Goal: Transaction & Acquisition: Purchase product/service

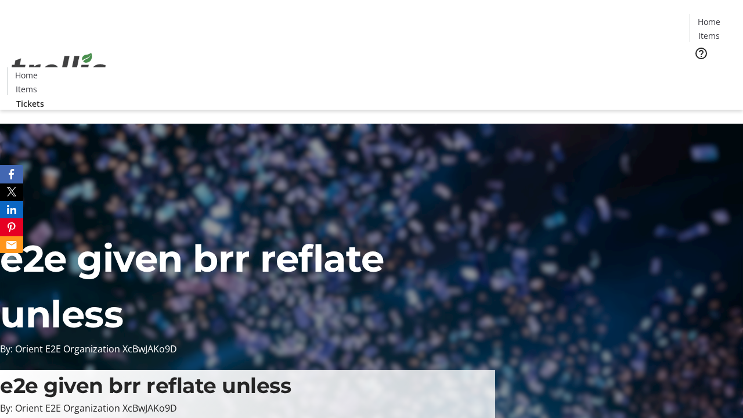
click at [699, 67] on span "Tickets" at bounding box center [713, 73] width 28 height 12
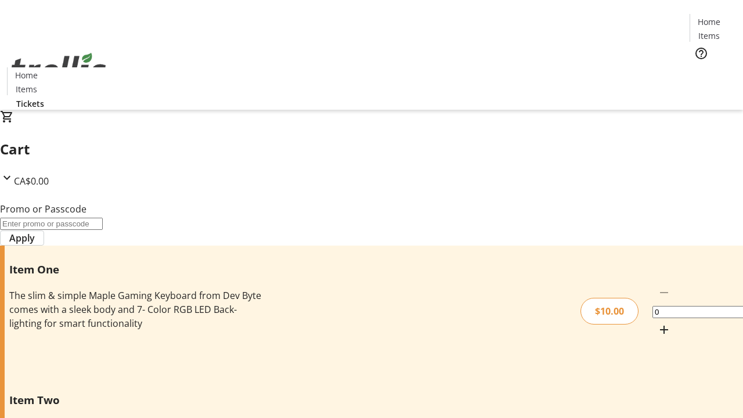
click at [657, 323] on mat-icon "Increment by one" at bounding box center [664, 330] width 14 height 14
type input "1"
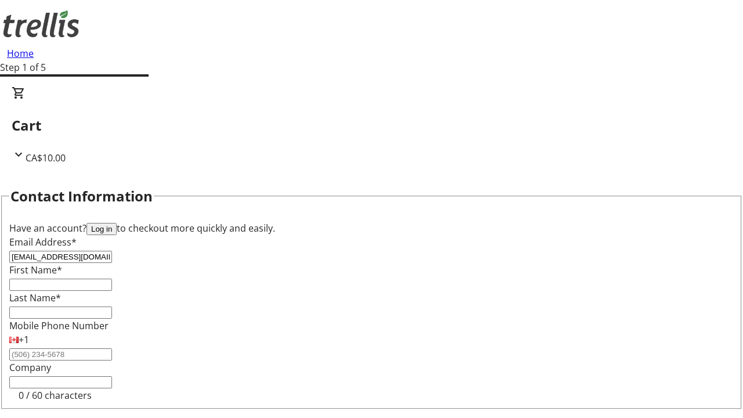
type input "[EMAIL_ADDRESS][DOMAIN_NAME]"
type input "Jaren"
type input "[PERSON_NAME]"
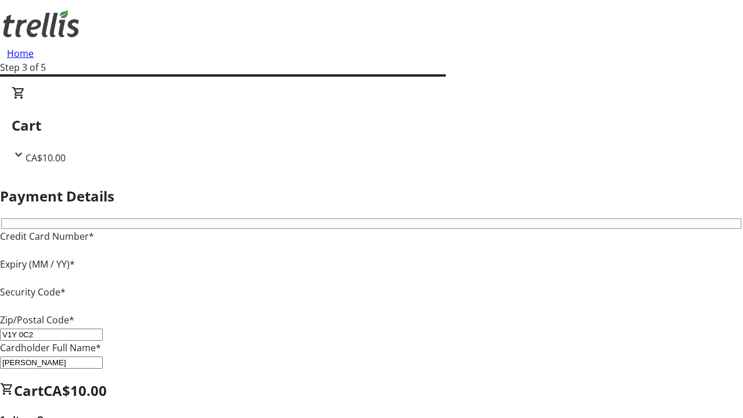
type input "V1Y 0C2"
